Goal: Task Accomplishment & Management: Use online tool/utility

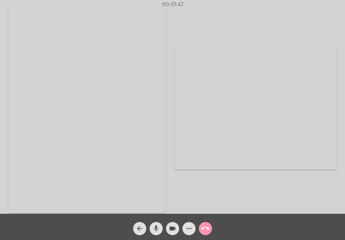
drag, startPoint x: 0, startPoint y: 0, endPoint x: 206, endPoint y: 229, distance: 308.1
click at [206, 229] on mat-icon "call_end" at bounding box center [205, 228] width 8 height 8
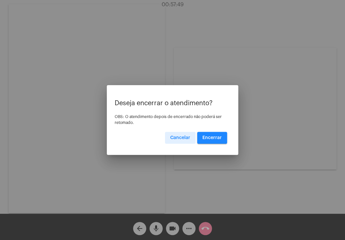
click at [215, 133] on button "Encerrar" at bounding box center [212, 138] width 30 height 12
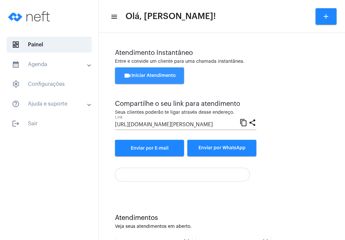
click at [162, 79] on button "videocam Iniciar Atendimento" at bounding box center [149, 75] width 69 height 16
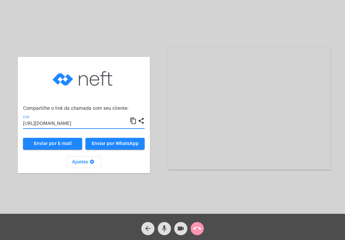
click at [88, 124] on input "[URL][DOMAIN_NAME]" at bounding box center [76, 123] width 107 height 5
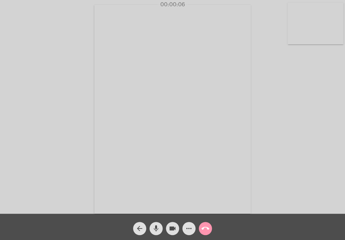
click at [305, 26] on video at bounding box center [316, 24] width 56 height 42
click at [226, 92] on video at bounding box center [213, 109] width 211 height 158
